Goal: Information Seeking & Learning: Learn about a topic

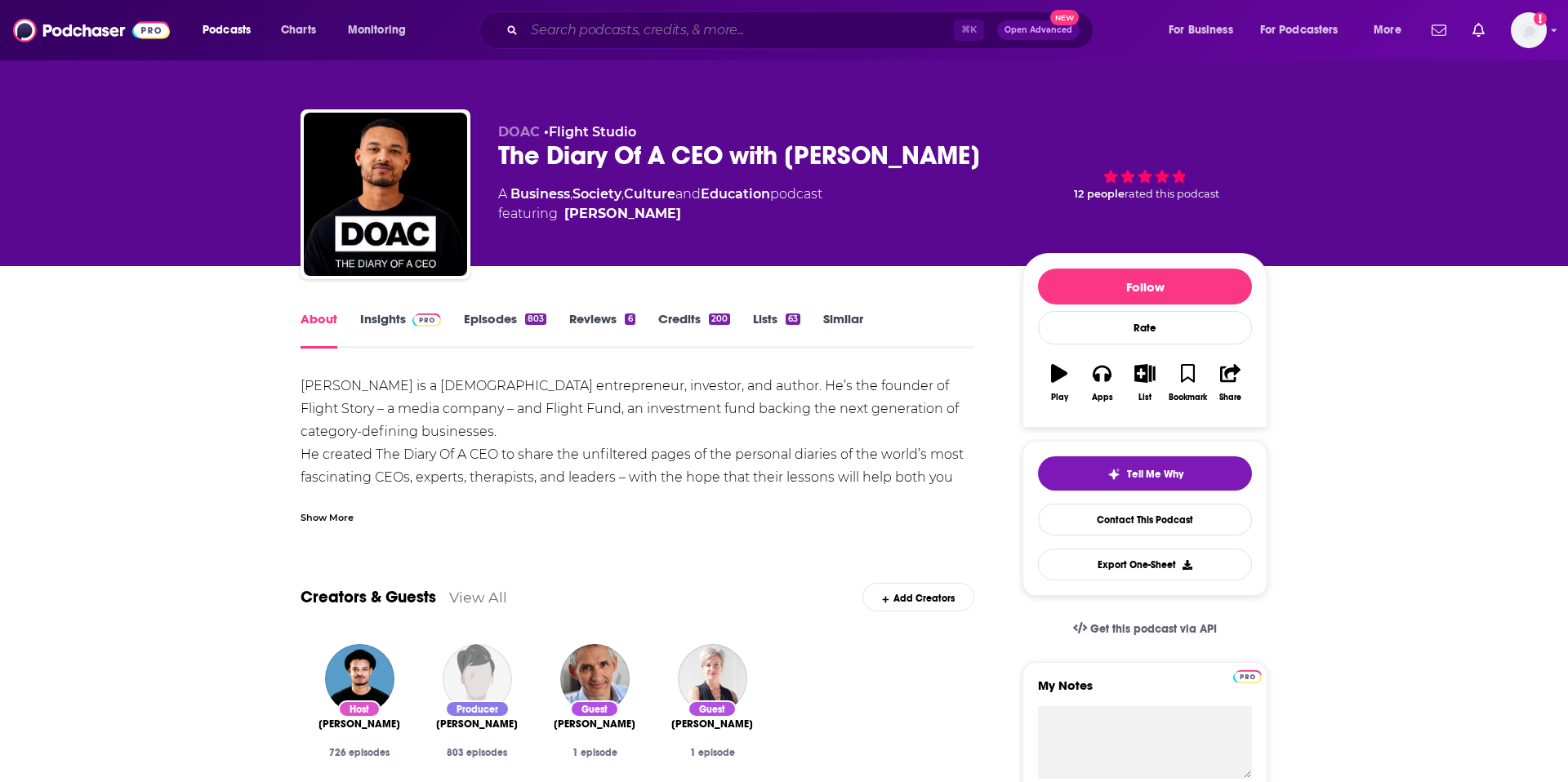
click at [672, 32] on input "Search podcasts, credits, & more..." at bounding box center [739, 30] width 430 height 26
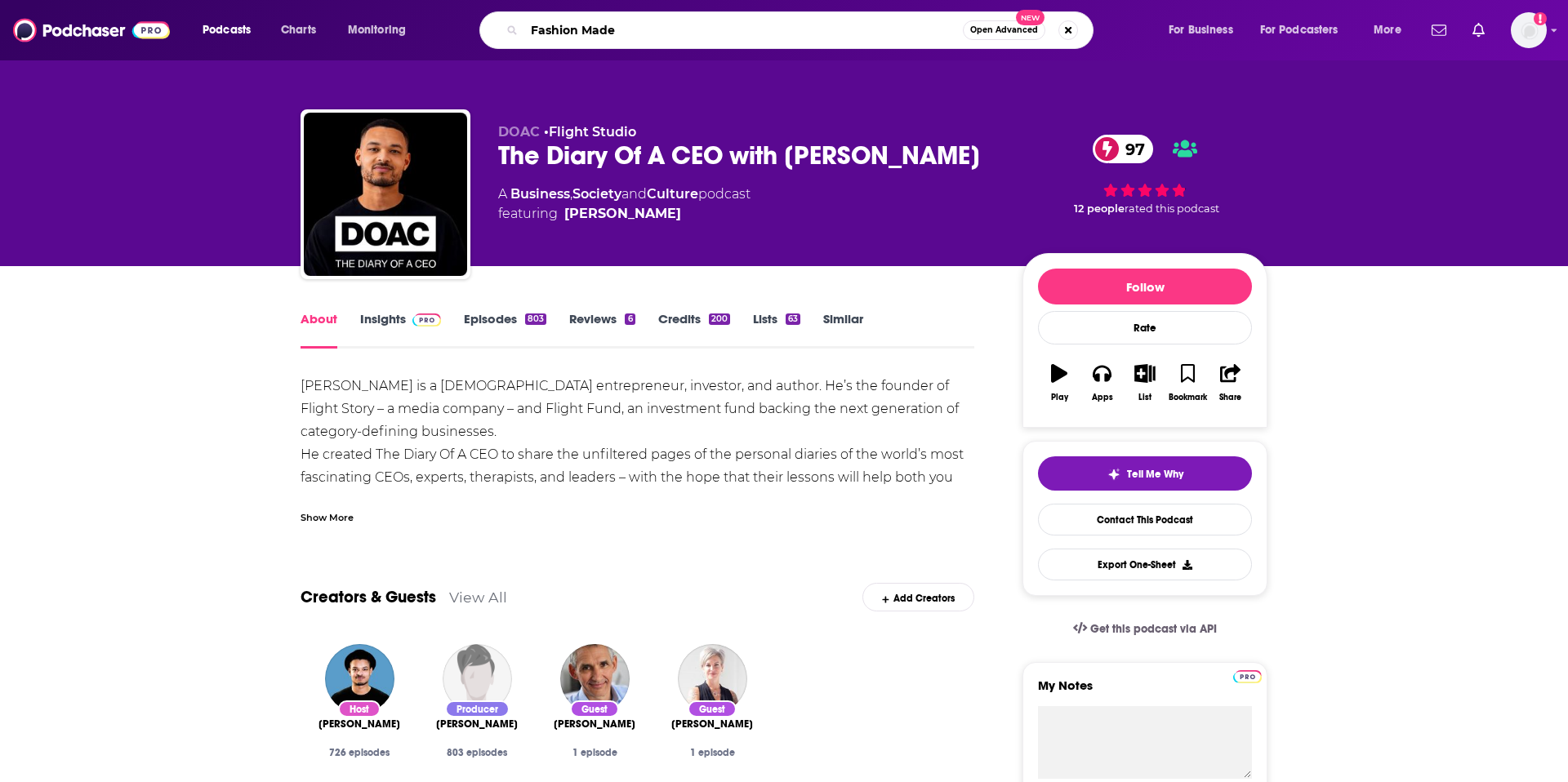
type input "Fashion Made"
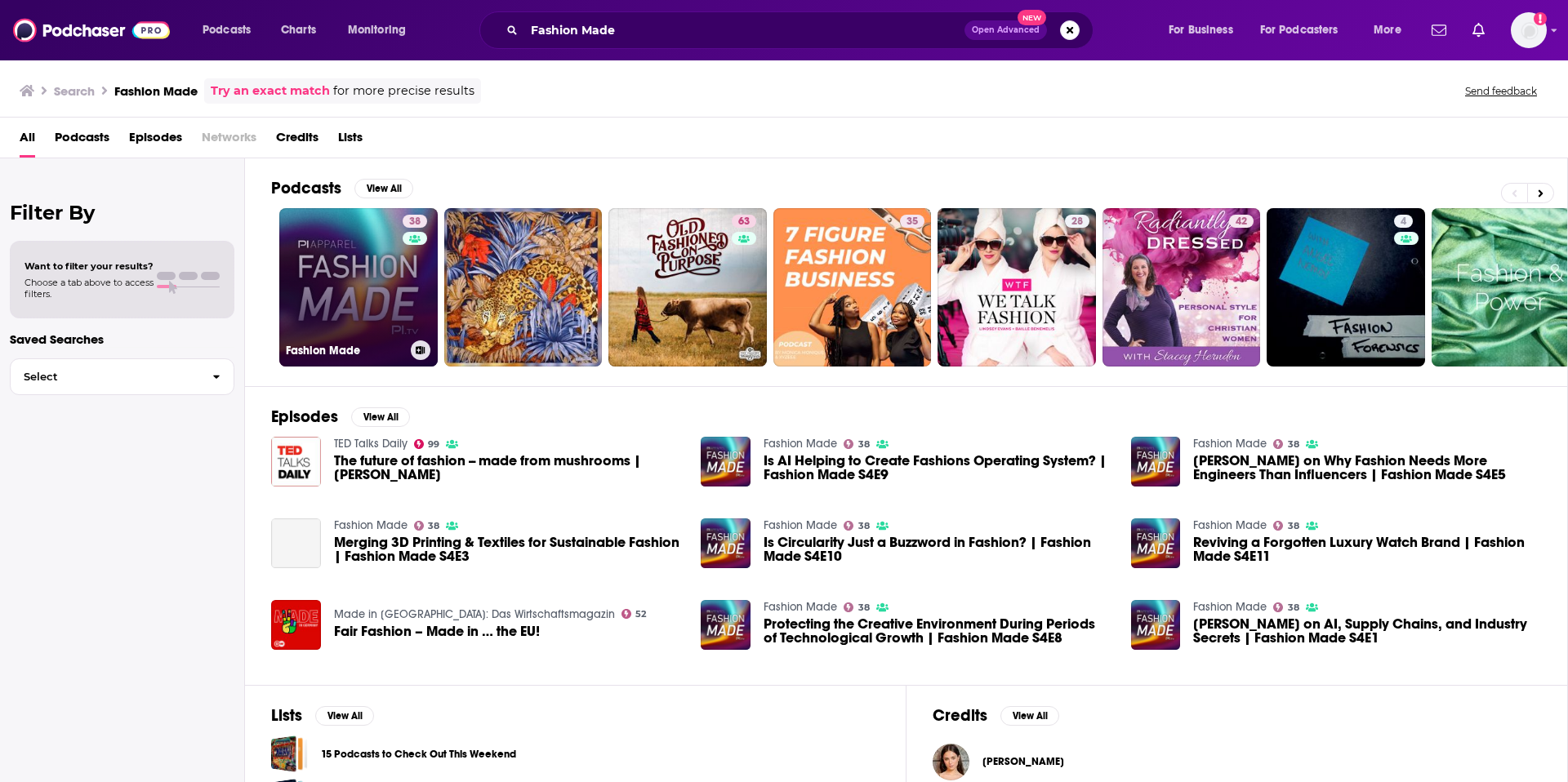
click at [378, 293] on link "38 Fashion Made" at bounding box center [358, 287] width 158 height 158
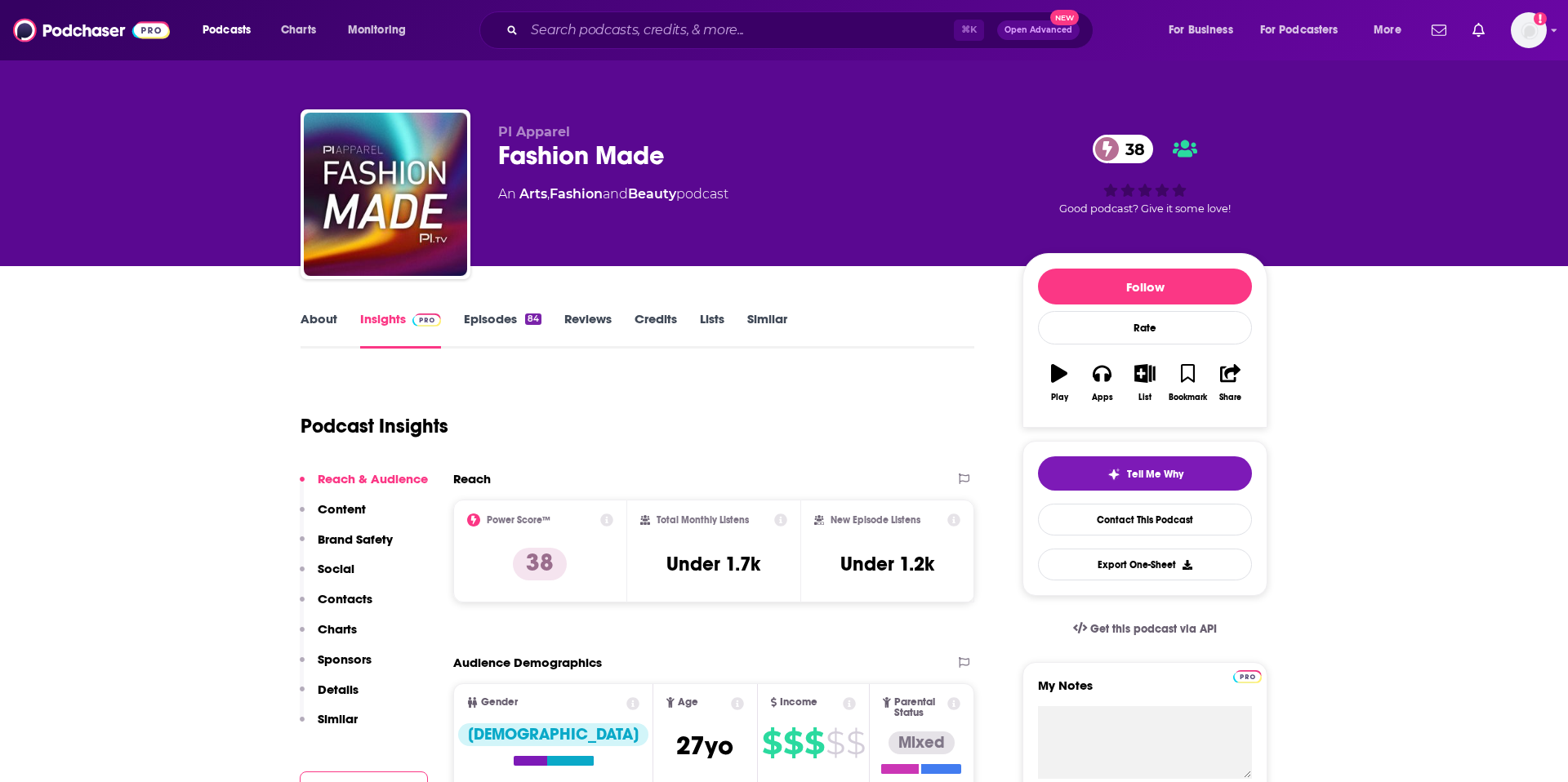
click at [311, 321] on link "About" at bounding box center [319, 330] width 37 height 38
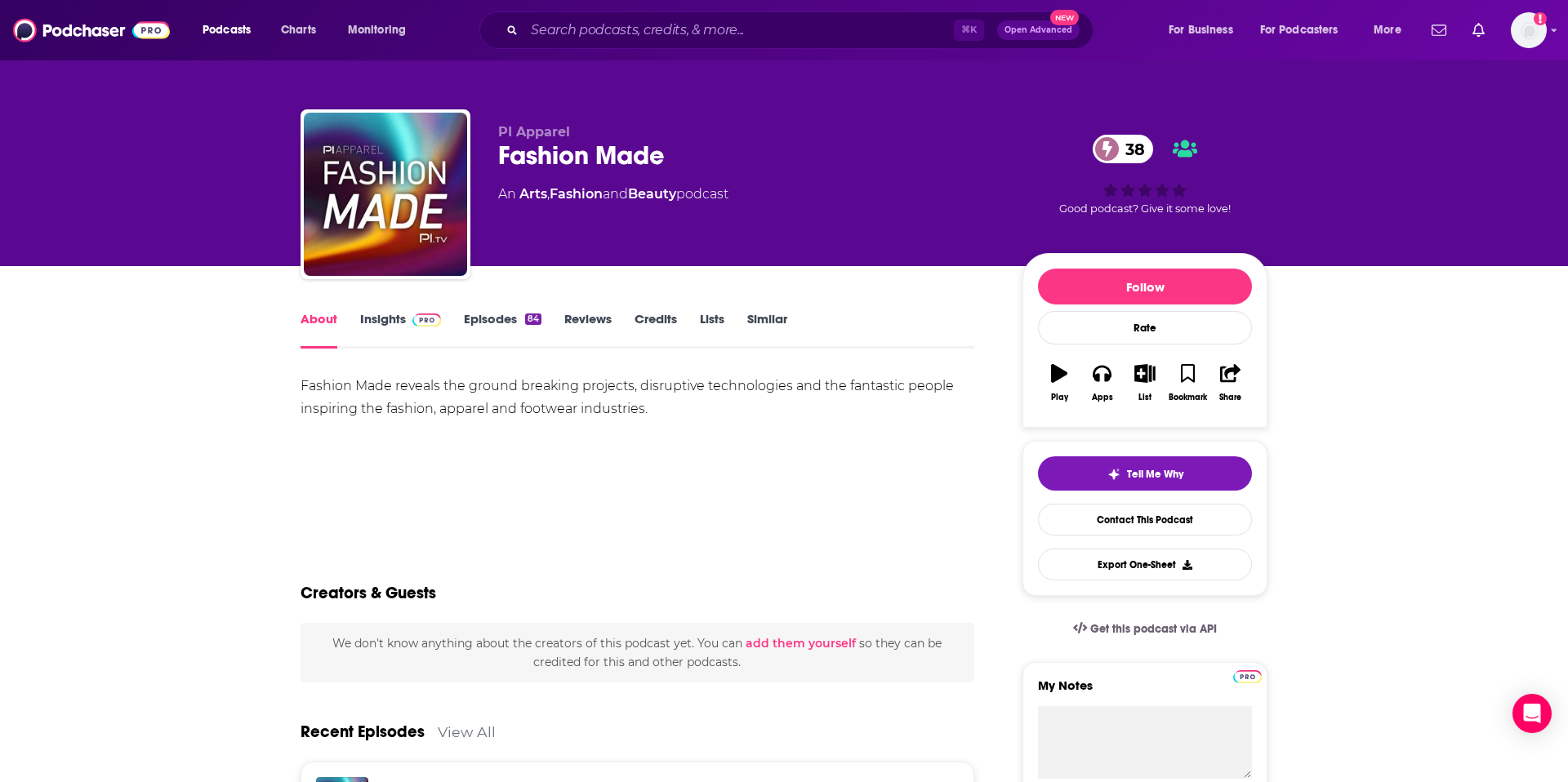
click at [379, 320] on link "Insights" at bounding box center [401, 330] width 81 height 38
